Goal: Use online tool/utility: Utilize a website feature to perform a specific function

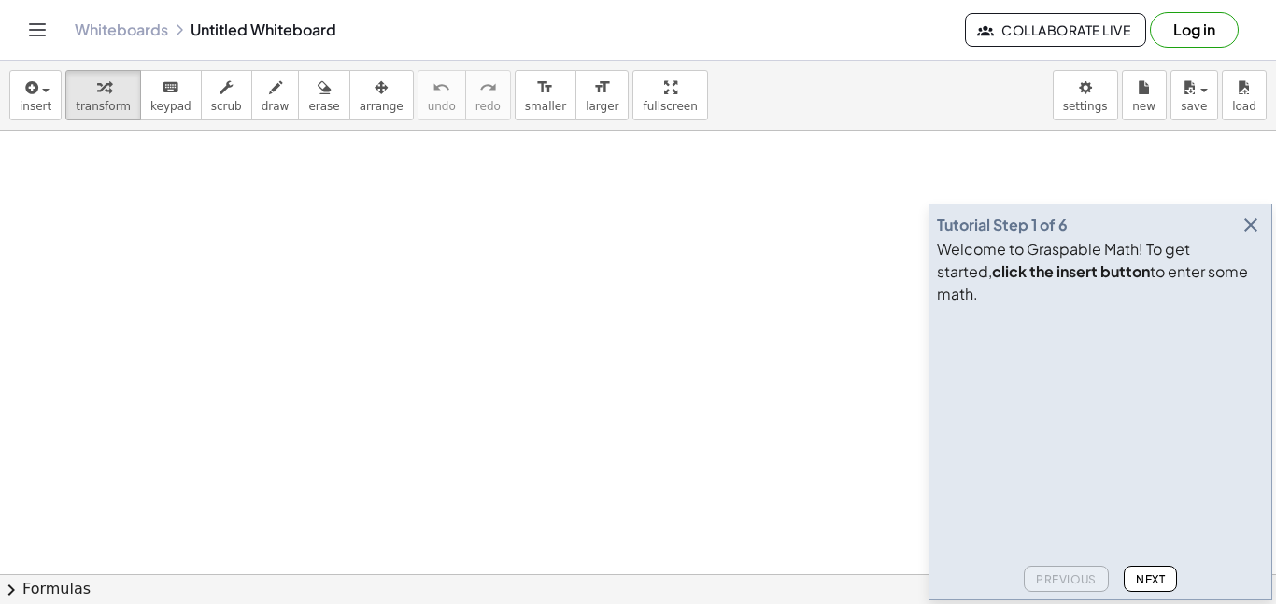
click at [1265, 255] on div "Tutorial Step 1 of 6 Welcome to Graspable Math! To get started, click the inser…" at bounding box center [1101, 402] width 344 height 397
click at [1253, 236] on icon "button" at bounding box center [1251, 225] width 22 height 22
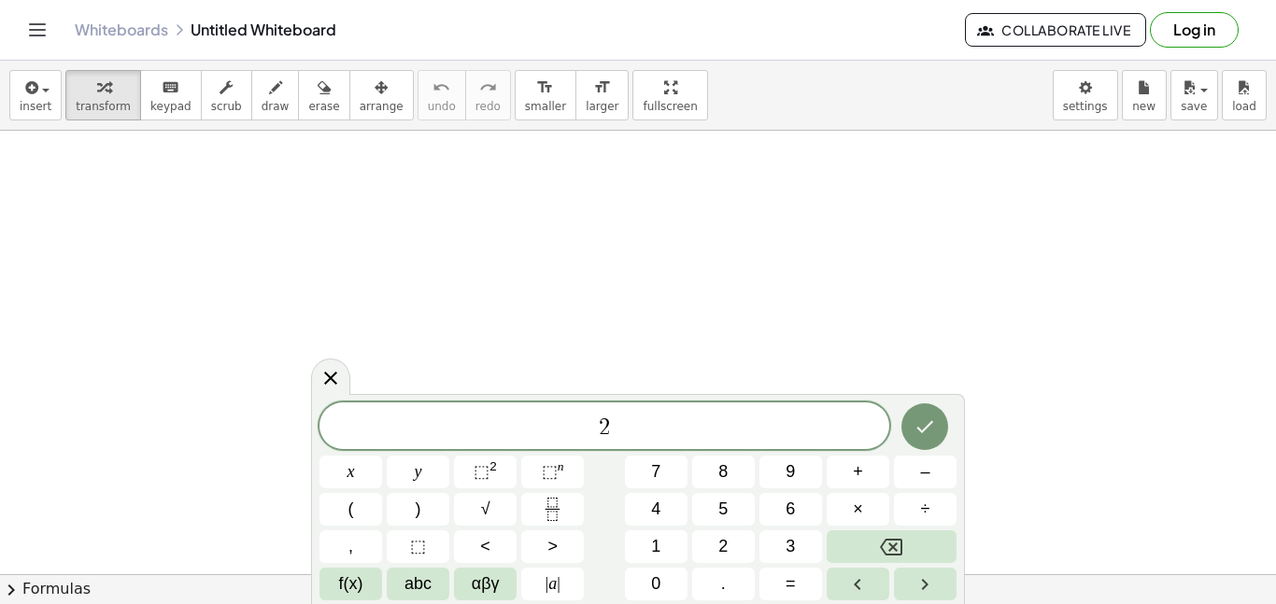
scroll to position [2, 0]
click at [859, 482] on span "+" at bounding box center [858, 472] width 10 height 25
click at [662, 545] on button "1" at bounding box center [656, 547] width 63 height 33
click at [800, 588] on button "=" at bounding box center [790, 584] width 63 height 33
click at [742, 521] on button "5" at bounding box center [723, 509] width 63 height 33
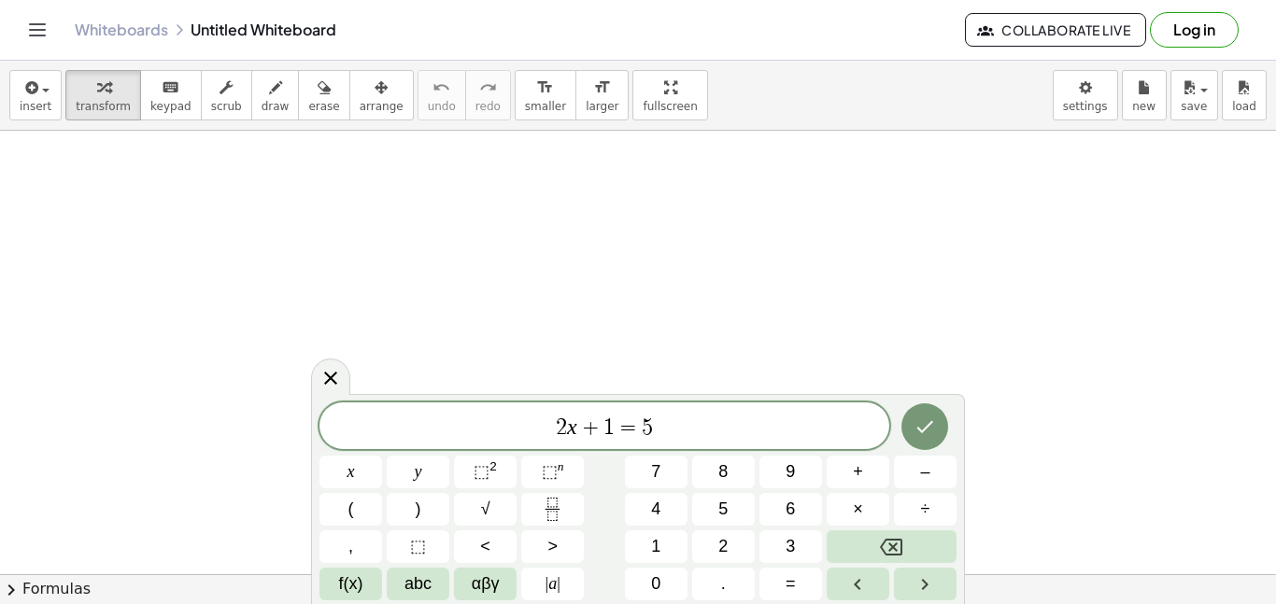
click at [812, 421] on span "2 x + 1 = 5 ​" at bounding box center [604, 428] width 570 height 26
click at [930, 415] on button "Done" at bounding box center [924, 427] width 47 height 47
click at [323, 382] on icon at bounding box center [330, 378] width 22 height 22
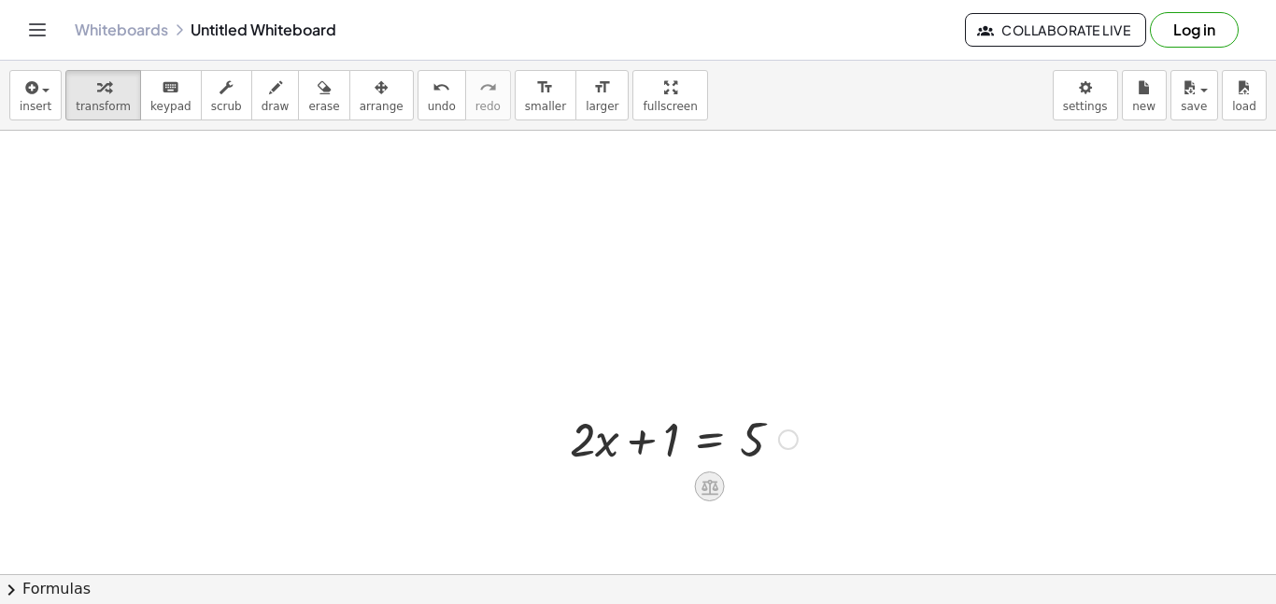
click at [710, 486] on icon at bounding box center [710, 487] width 17 height 16
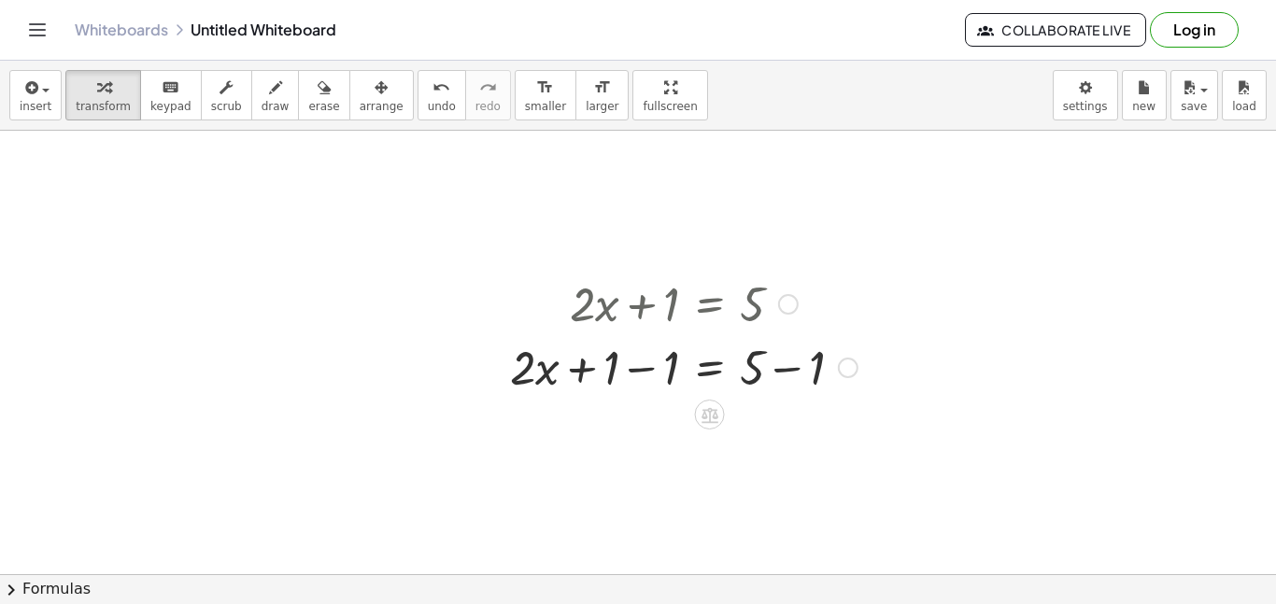
scroll to position [178, 0]
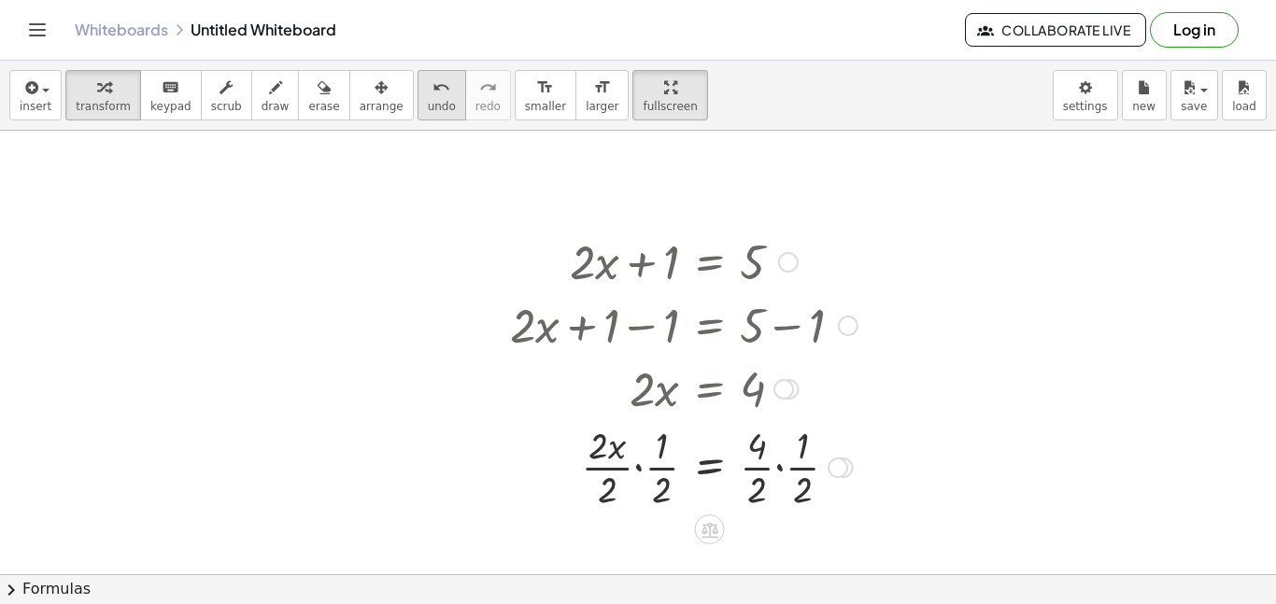
click at [428, 106] on span "undo" at bounding box center [442, 106] width 28 height 13
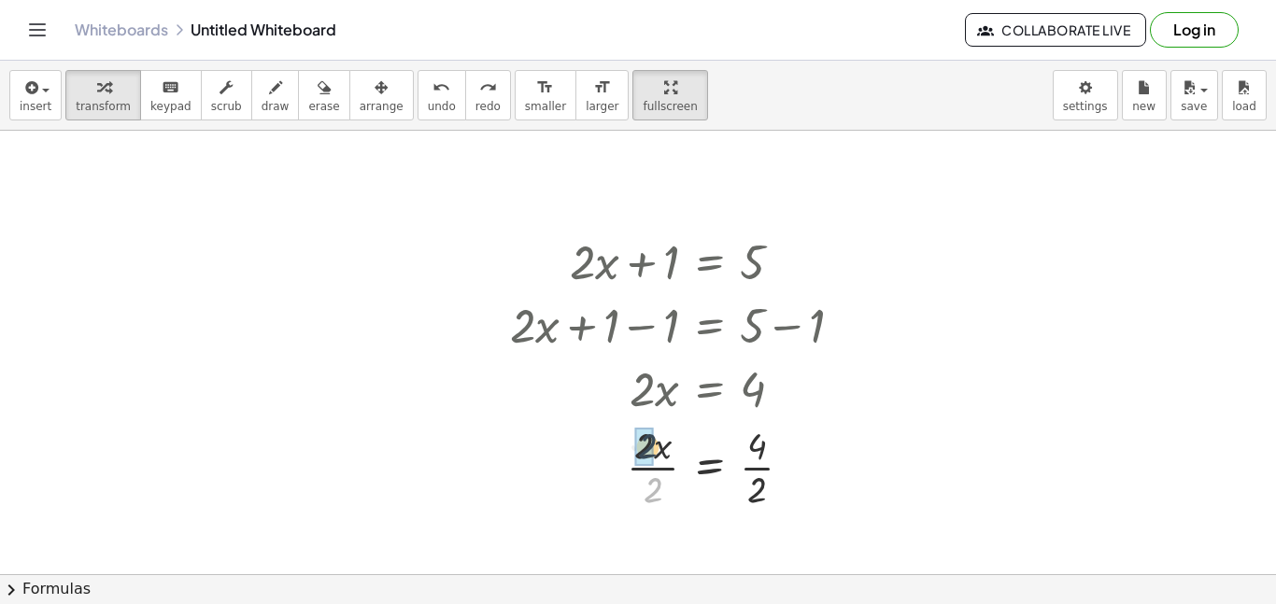
drag, startPoint x: 654, startPoint y: 492, endPoint x: 648, endPoint y: 448, distance: 44.3
drag, startPoint x: 759, startPoint y: 447, endPoint x: 759, endPoint y: 498, distance: 51.4
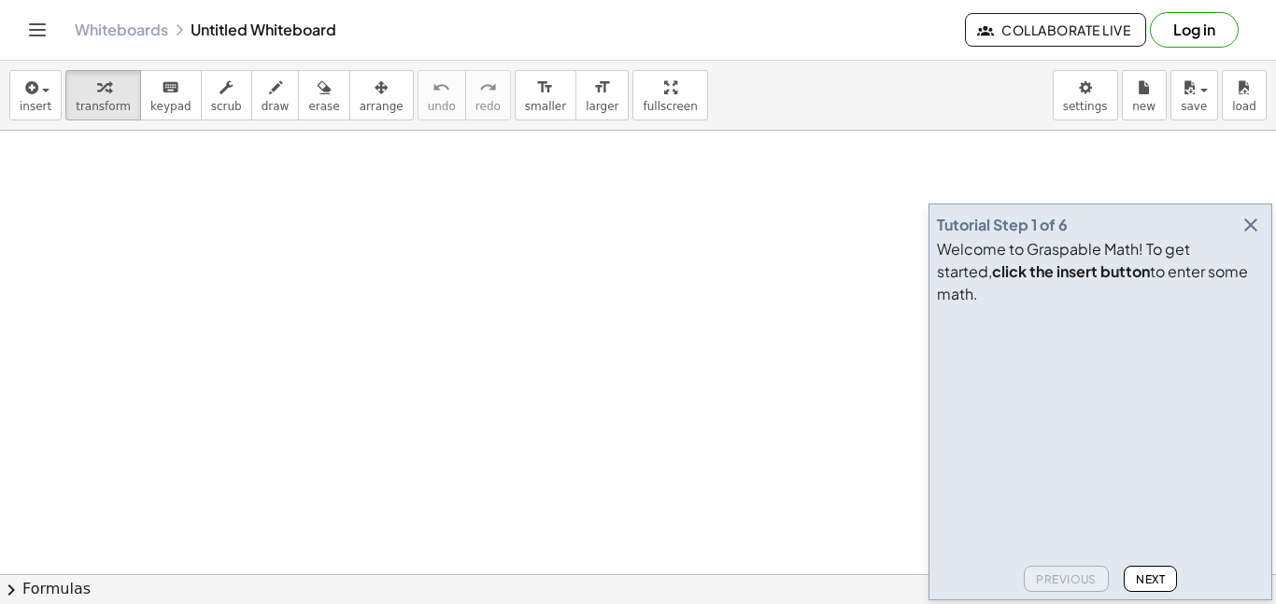
click at [1253, 236] on icon "button" at bounding box center [1251, 225] width 22 height 22
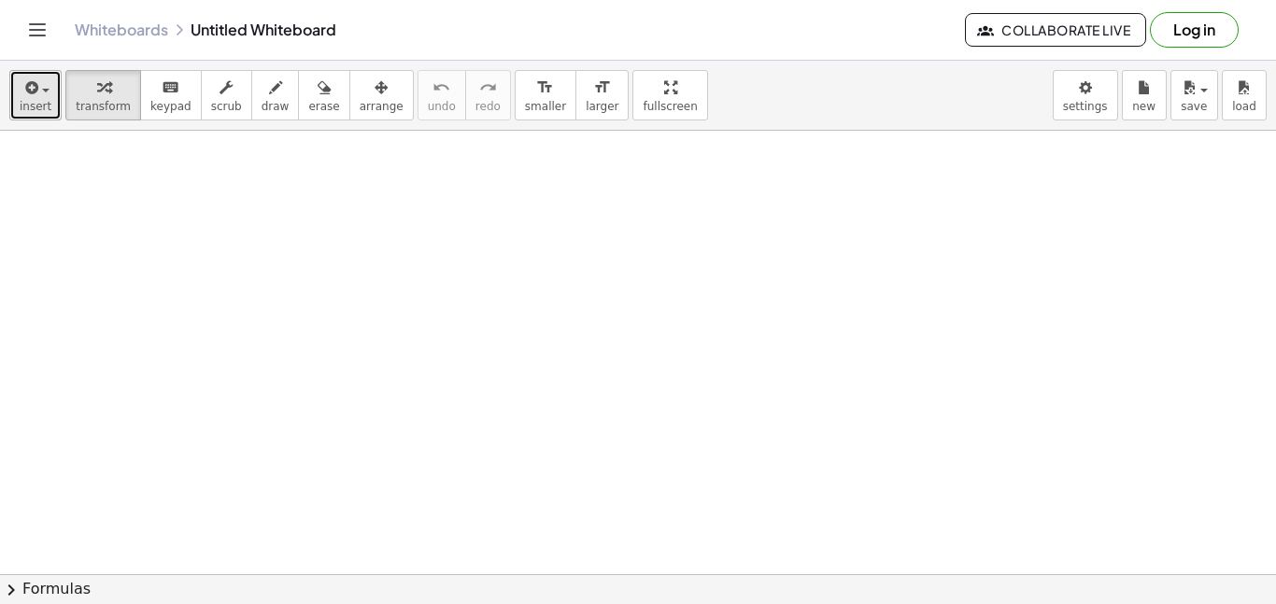
click at [15, 108] on button "insert" at bounding box center [35, 95] width 52 height 50
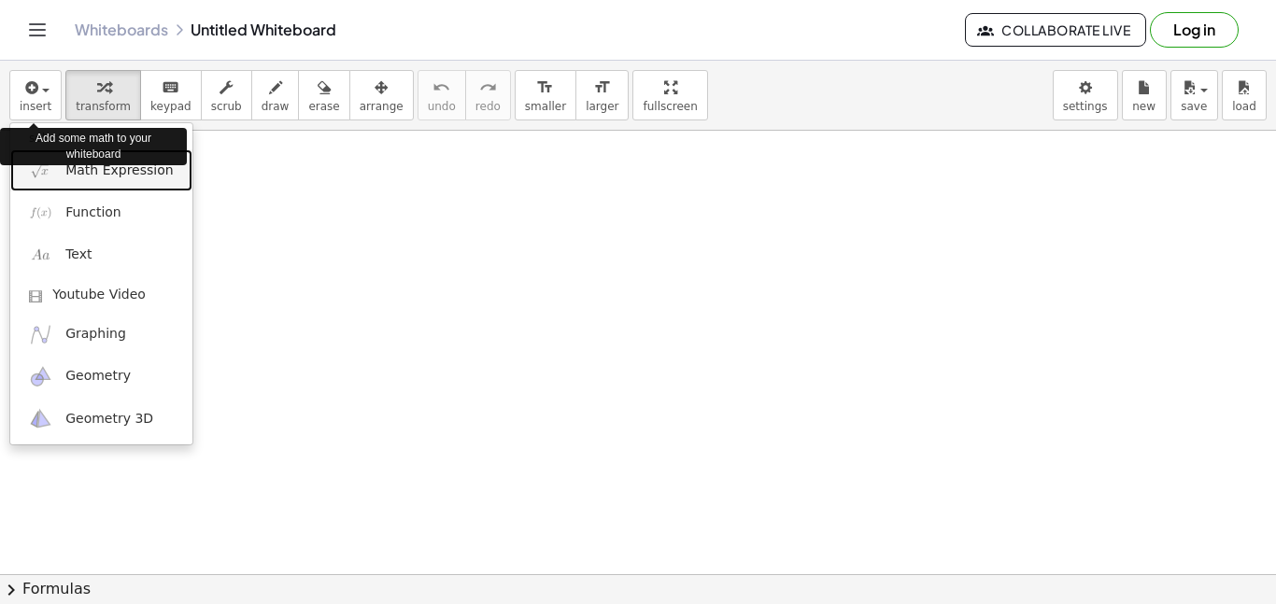
click at [122, 186] on link "Math Expression" at bounding box center [101, 170] width 182 height 42
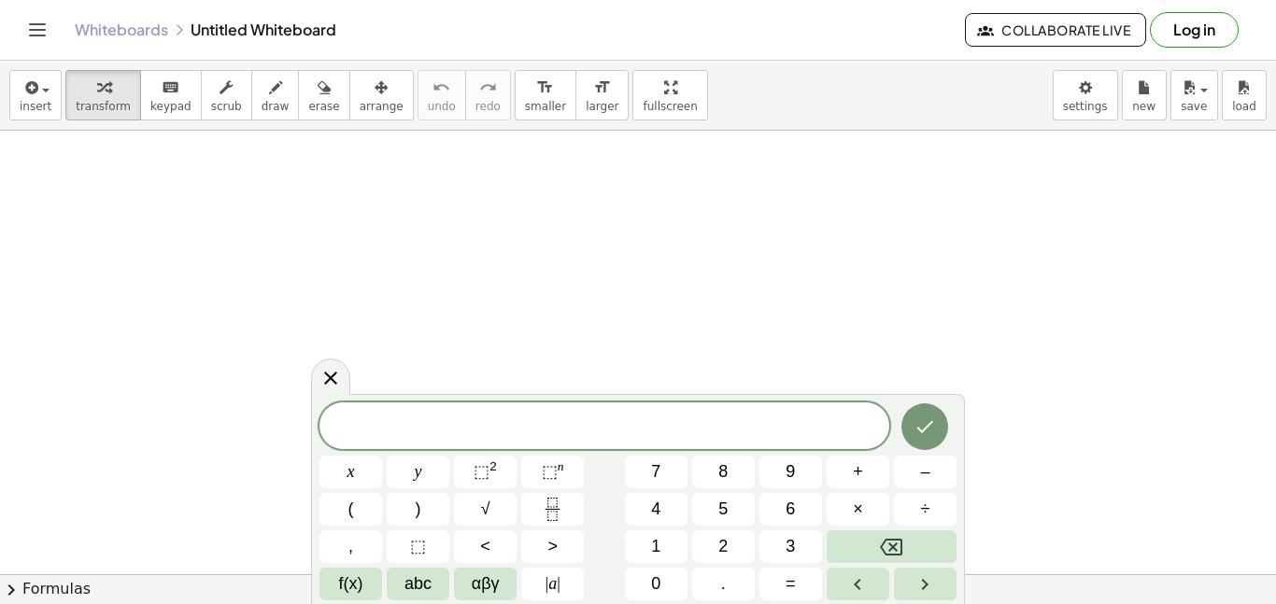
click at [735, 504] on button "5" at bounding box center [723, 509] width 63 height 33
click at [840, 504] on button "×" at bounding box center [858, 509] width 63 height 33
click at [910, 551] on button "Backspace" at bounding box center [892, 547] width 130 height 33
click at [857, 506] on span "×" at bounding box center [858, 509] width 10 height 25
click at [20, 100] on span "insert" at bounding box center [36, 106] width 32 height 13
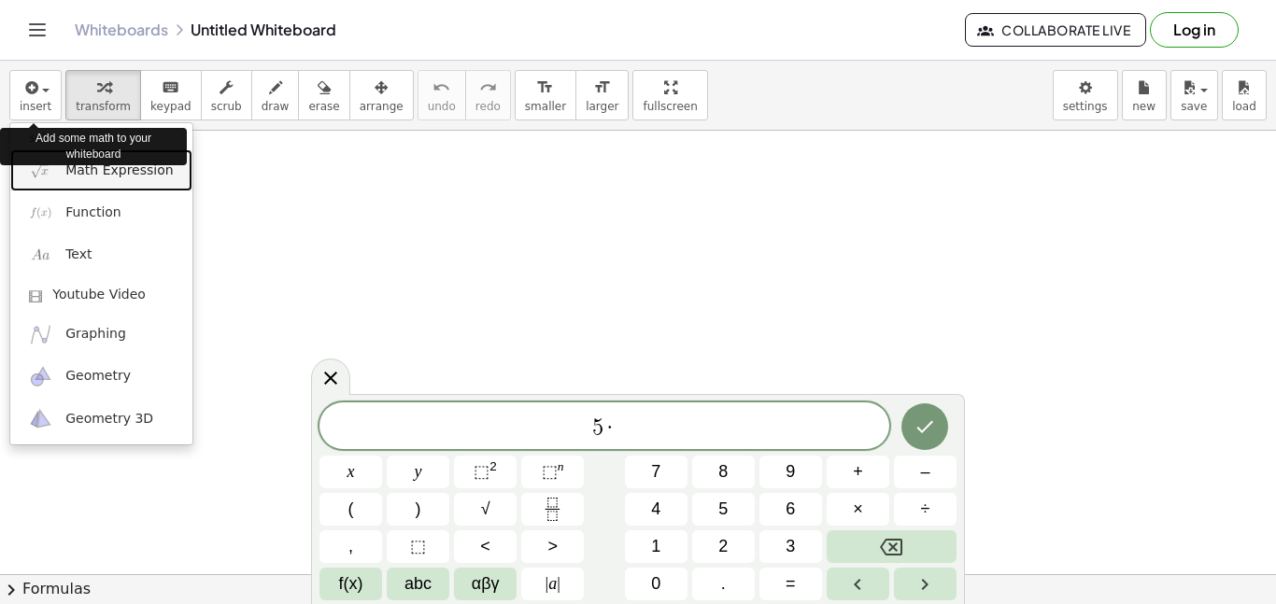
click at [105, 175] on span "Math Expression" at bounding box center [118, 171] width 107 height 19
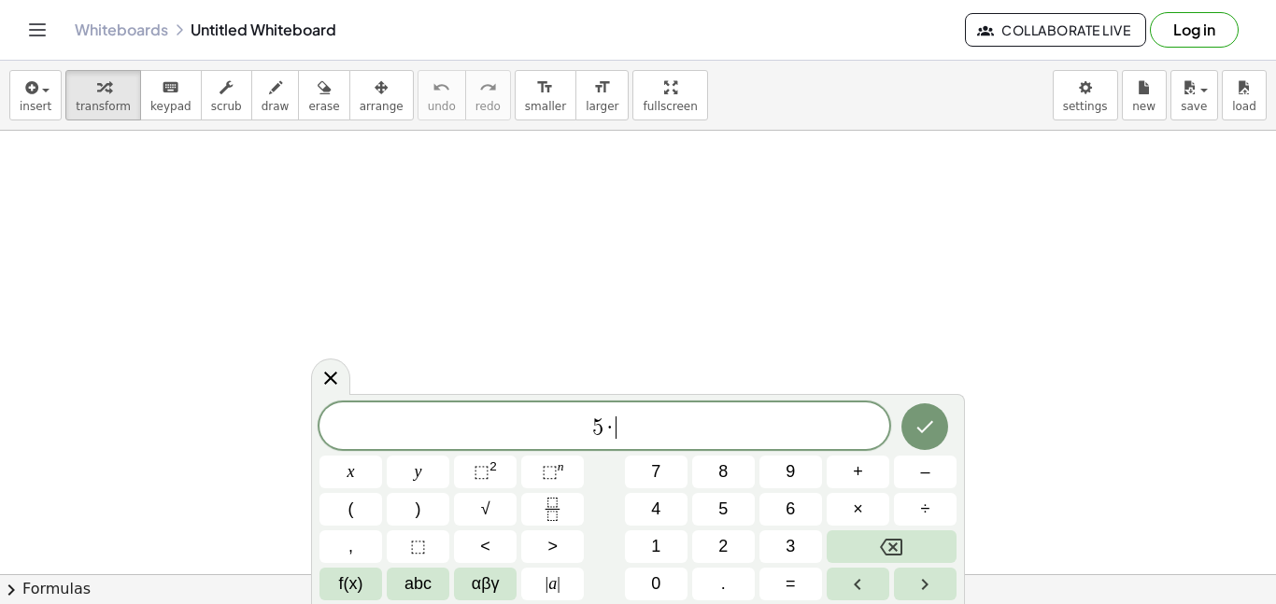
scroll to position [1, 0]
click at [903, 551] on button "Backspace" at bounding box center [892, 547] width 130 height 33
click at [904, 548] on button "Backspace" at bounding box center [892, 547] width 130 height 33
click at [856, 508] on span "×" at bounding box center [858, 509] width 10 height 25
click at [903, 551] on button "Backspace" at bounding box center [892, 547] width 130 height 33
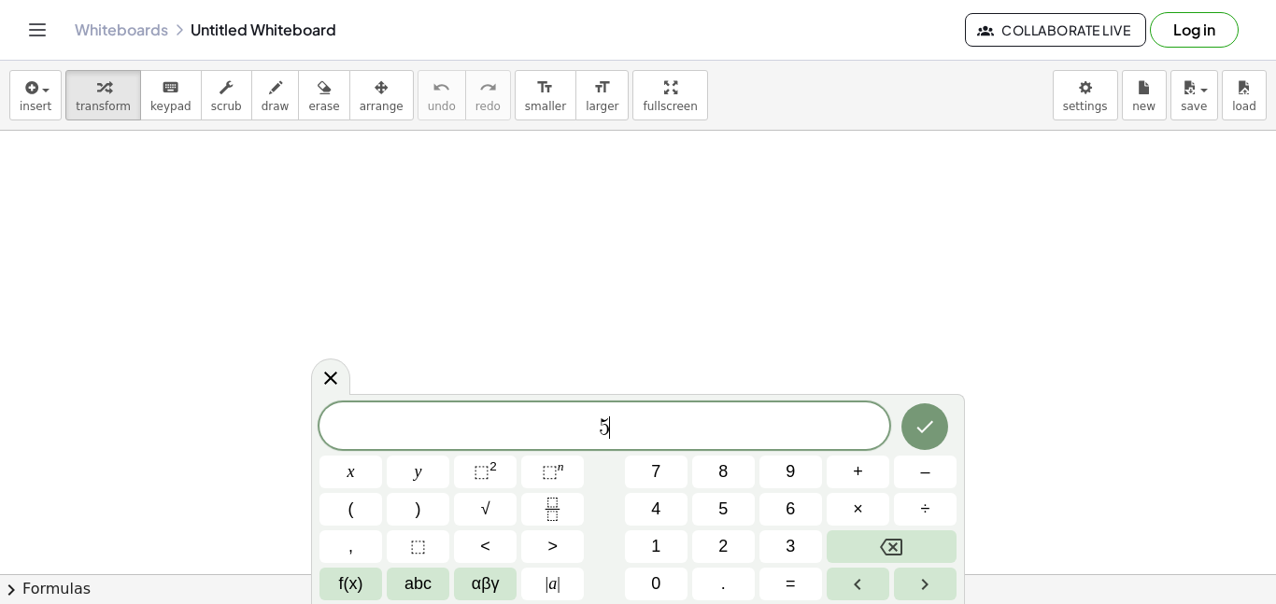
scroll to position [3, 0]
click at [870, 506] on button "×" at bounding box center [858, 509] width 63 height 33
click at [918, 557] on button "Backspace" at bounding box center [892, 547] width 130 height 33
click at [879, 463] on button "+" at bounding box center [858, 472] width 63 height 33
click at [721, 513] on span "5" at bounding box center [722, 509] width 9 height 25
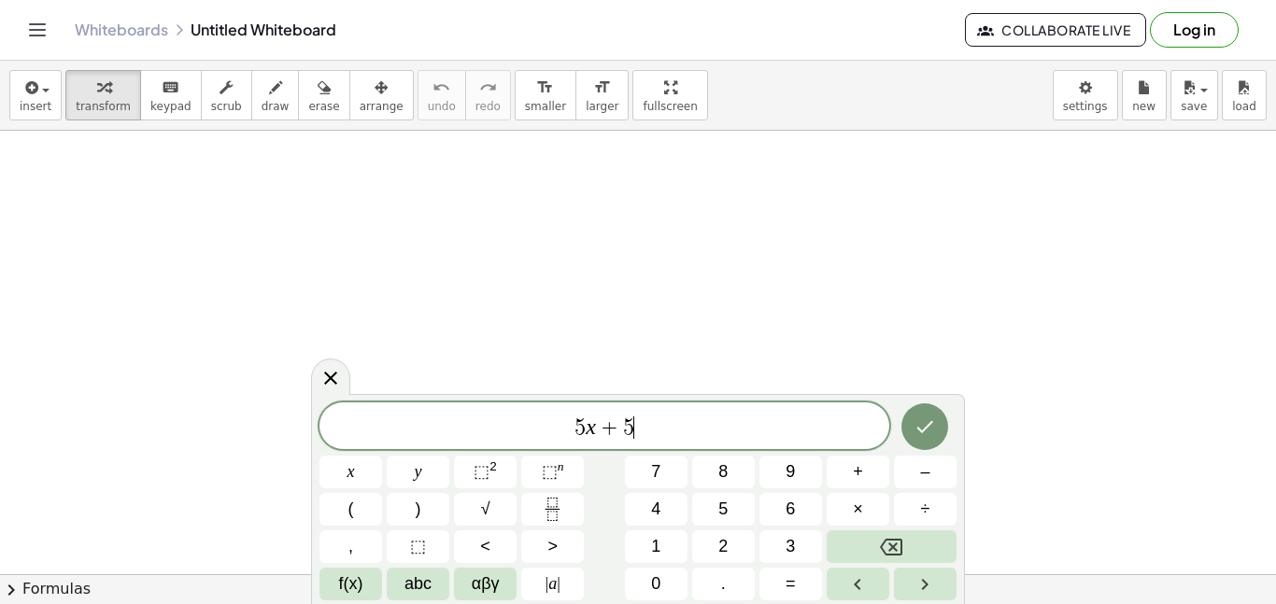
click at [801, 583] on button "=" at bounding box center [790, 584] width 63 height 33
click at [724, 546] on span "2" at bounding box center [722, 546] width 9 height 25
click at [720, 516] on span "5" at bounding box center [722, 509] width 9 height 25
click at [924, 423] on icon "Done" at bounding box center [925, 427] width 22 height 22
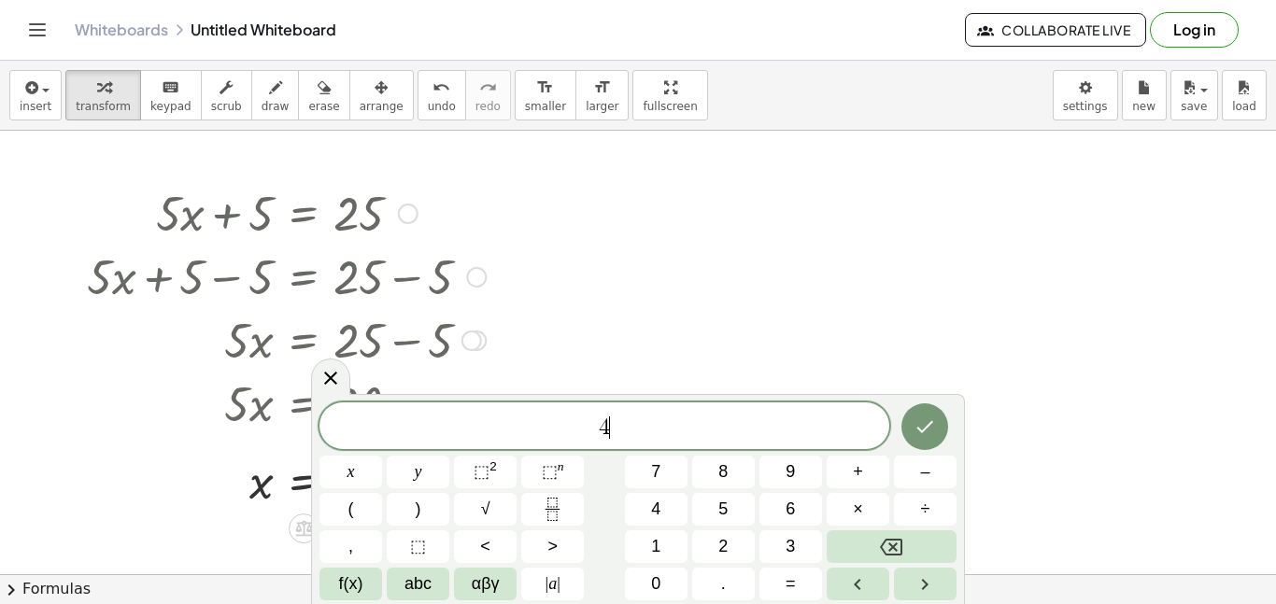
scroll to position [6, 0]
click at [912, 477] on button "–" at bounding box center [925, 472] width 63 height 33
click at [786, 584] on span "=" at bounding box center [791, 584] width 10 height 25
click at [782, 471] on button "9" at bounding box center [790, 472] width 63 height 33
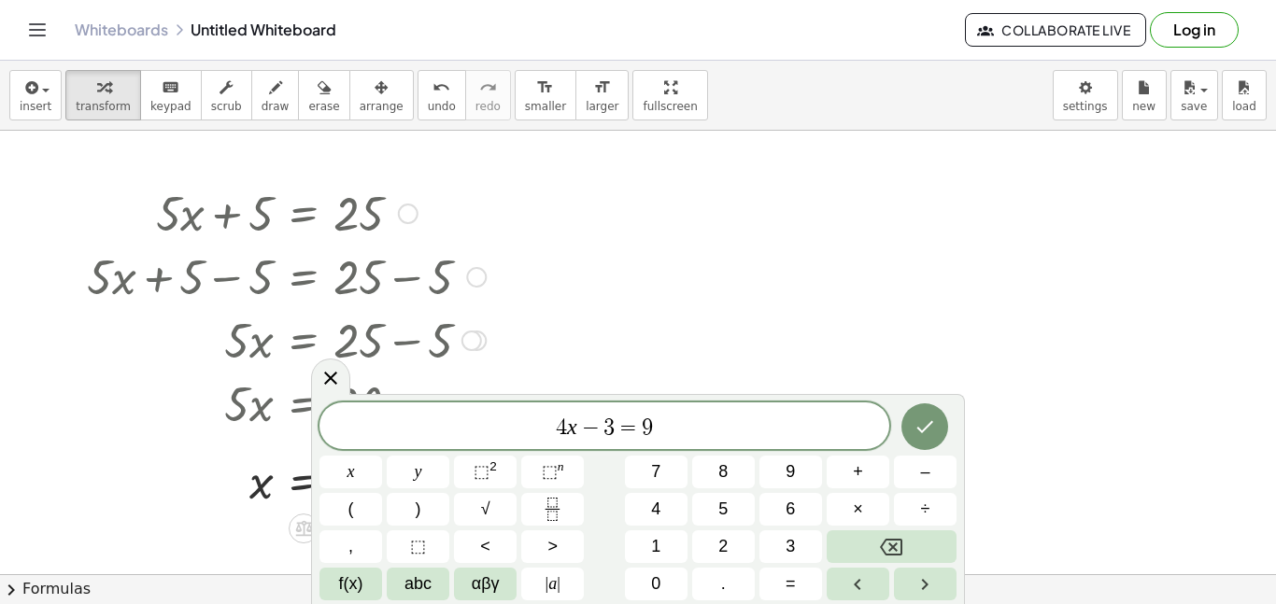
click at [907, 422] on button "Done" at bounding box center [924, 427] width 47 height 47
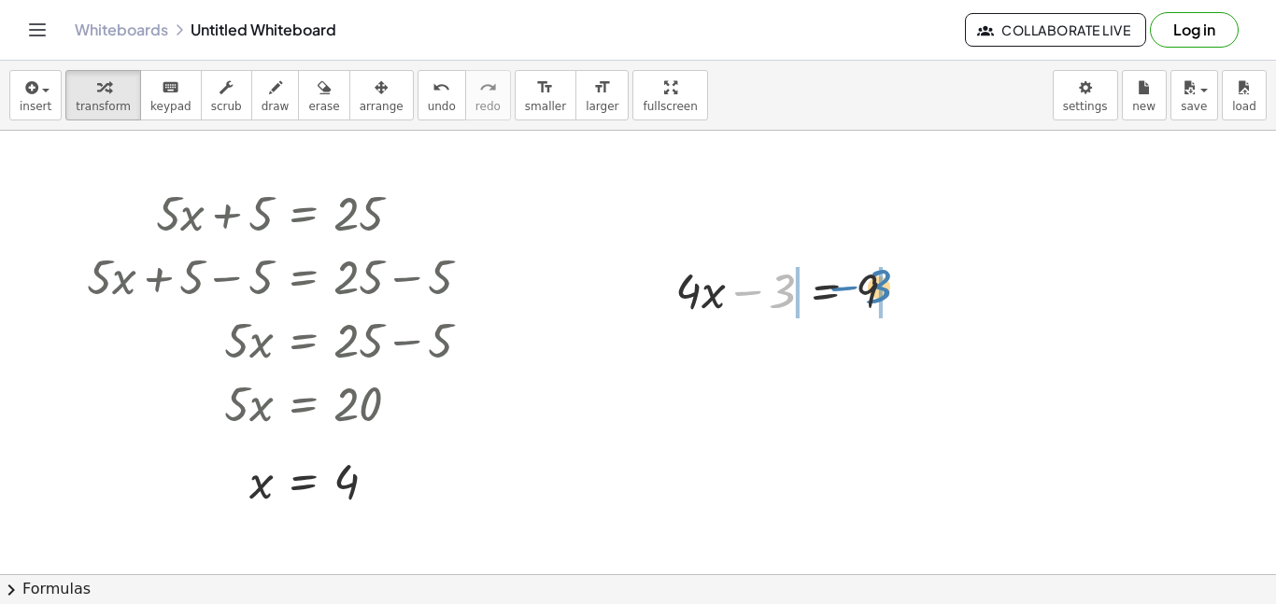
drag, startPoint x: 782, startPoint y: 292, endPoint x: 879, endPoint y: 289, distance: 97.2
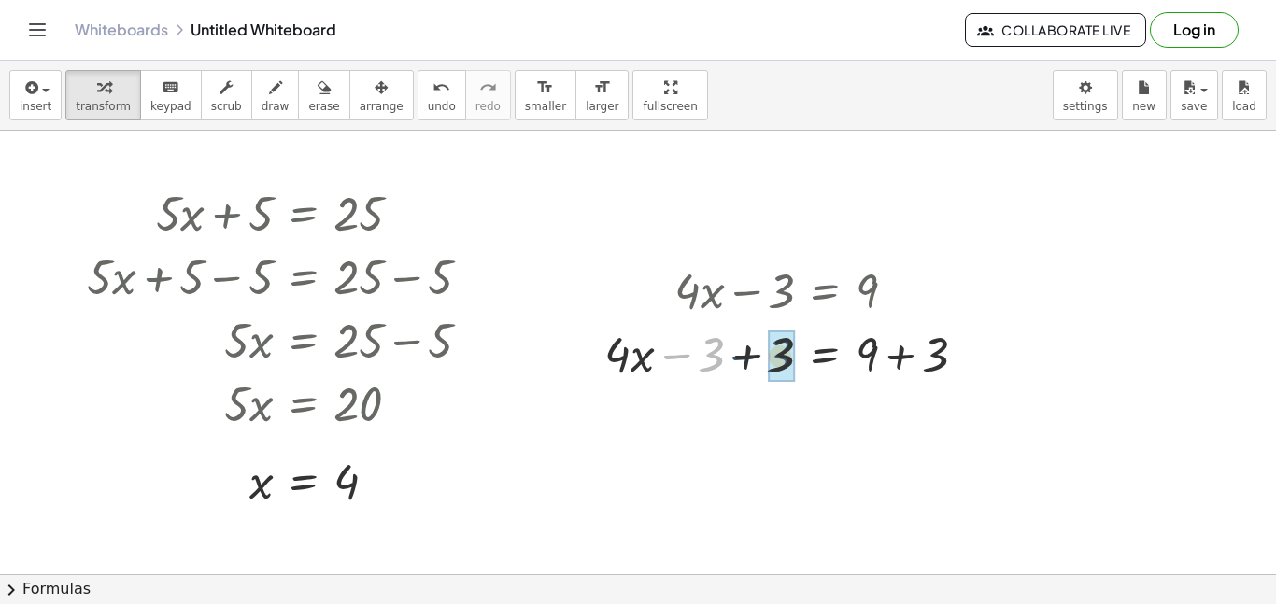
drag, startPoint x: 716, startPoint y: 348, endPoint x: 795, endPoint y: 349, distance: 79.4
click at [795, 349] on div at bounding box center [792, 353] width 395 height 64
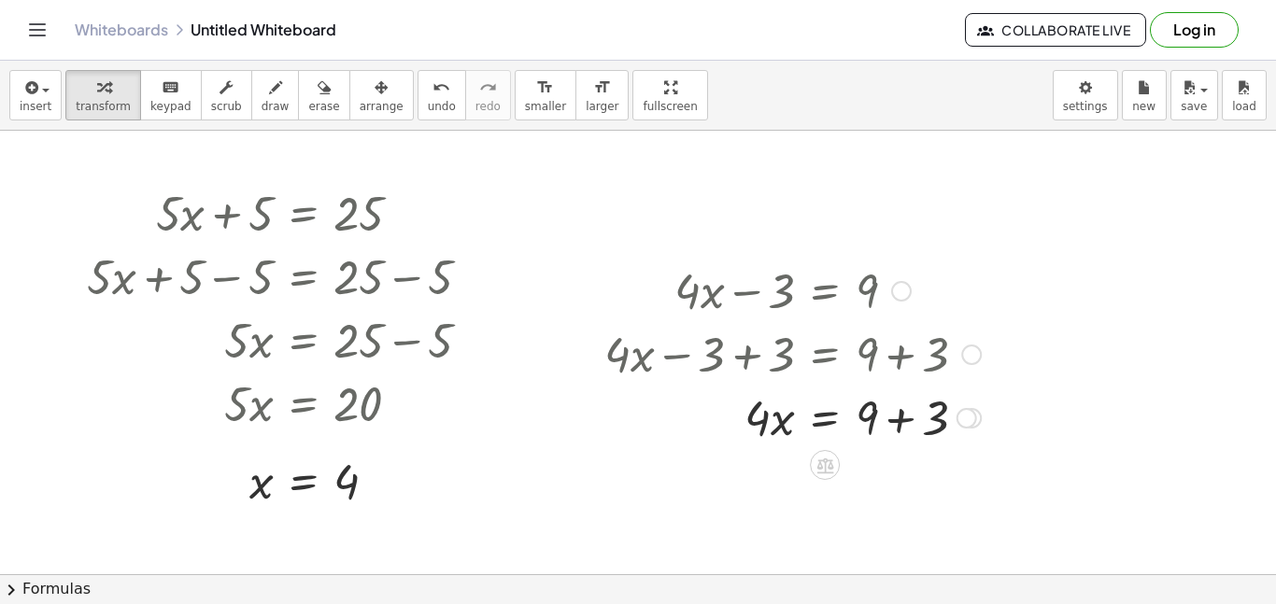
click at [929, 343] on div at bounding box center [792, 353] width 395 height 64
drag, startPoint x: 929, startPoint y: 433, endPoint x: 867, endPoint y: 431, distance: 62.6
drag, startPoint x: 763, startPoint y: 483, endPoint x: 865, endPoint y: 491, distance: 102.2
click at [865, 491] on div at bounding box center [792, 480] width 395 height 64
drag, startPoint x: 886, startPoint y: 497, endPoint x: 883, endPoint y: 461, distance: 36.5
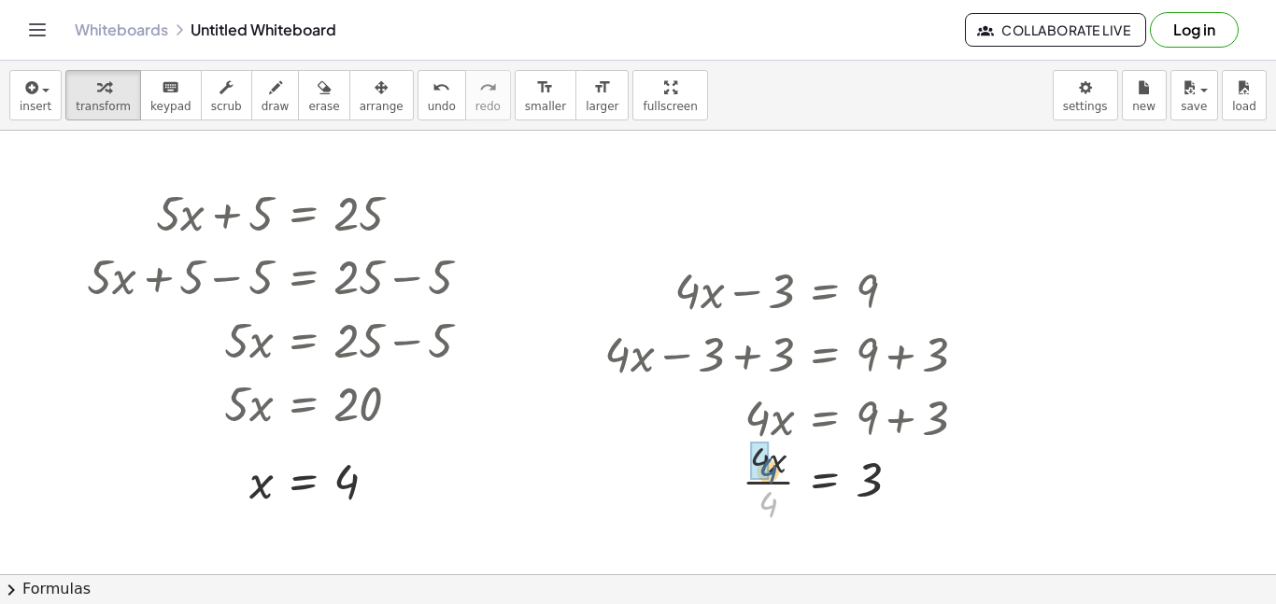
drag, startPoint x: 768, startPoint y: 502, endPoint x: 766, endPoint y: 452, distance: 49.5
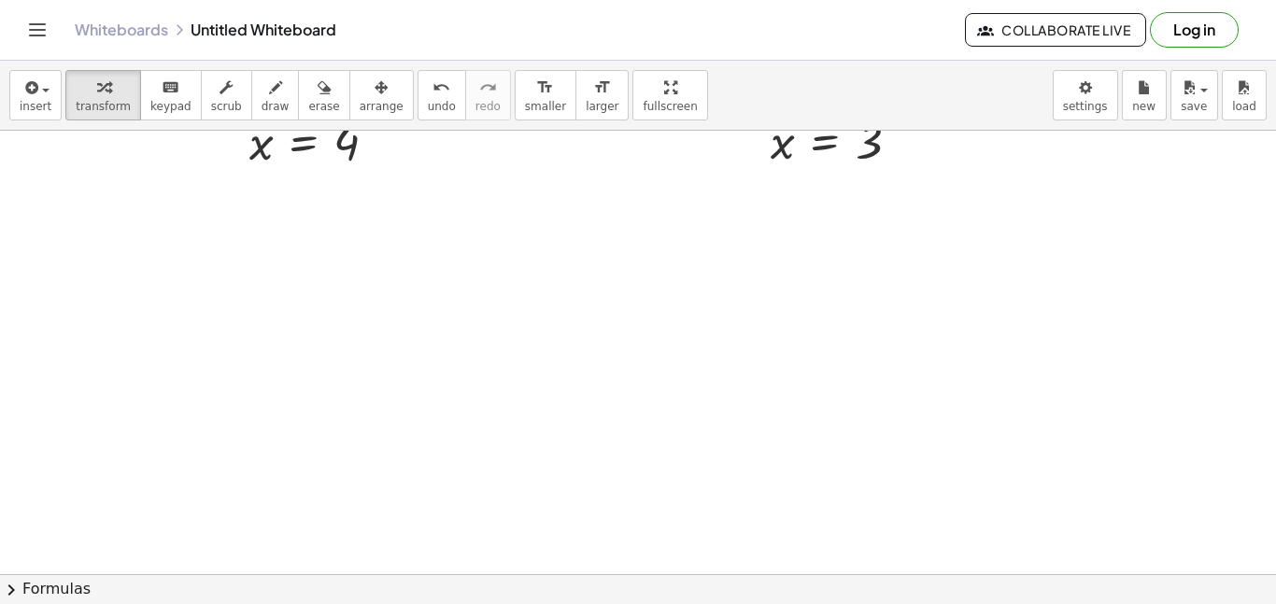
scroll to position [388, 0]
